Goal: Check status: Check status

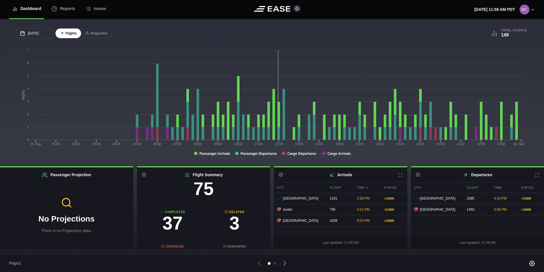
scroll to position [57, 0]
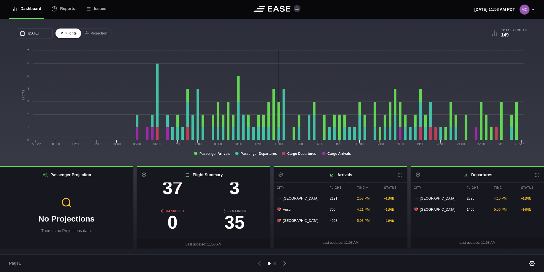
click at [233, 191] on h3 "3" at bounding box center [235, 188] width 62 height 18
select select "DELAYED"
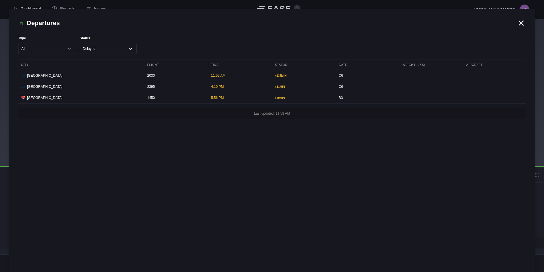
click at [519, 25] on icon at bounding box center [521, 23] width 9 height 9
